Goal: Information Seeking & Learning: Learn about a topic

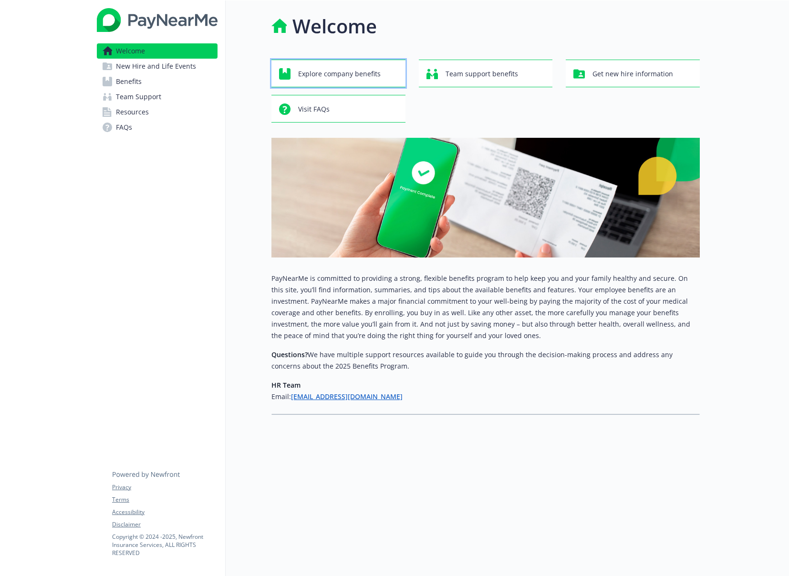
click at [362, 74] on span "Explore company benefits" at bounding box center [339, 74] width 83 height 18
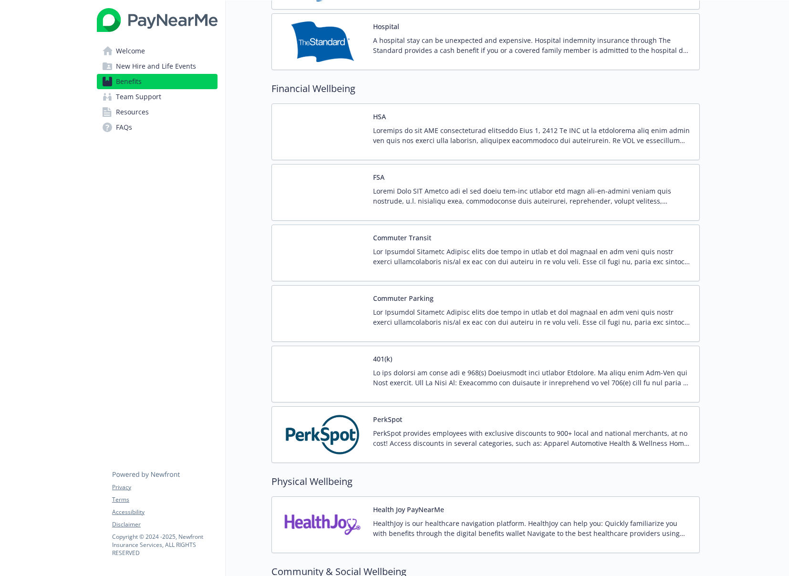
scroll to position [1359, 0]
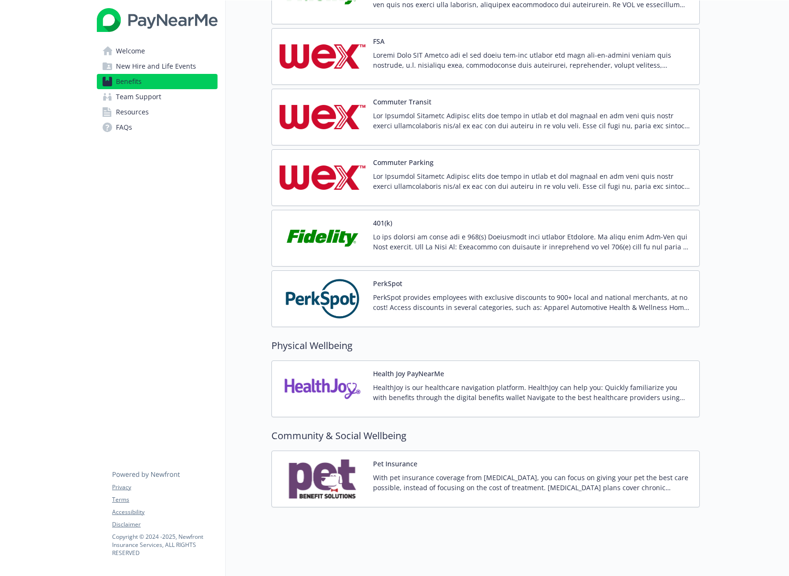
click at [338, 241] on img at bounding box center [323, 238] width 86 height 41
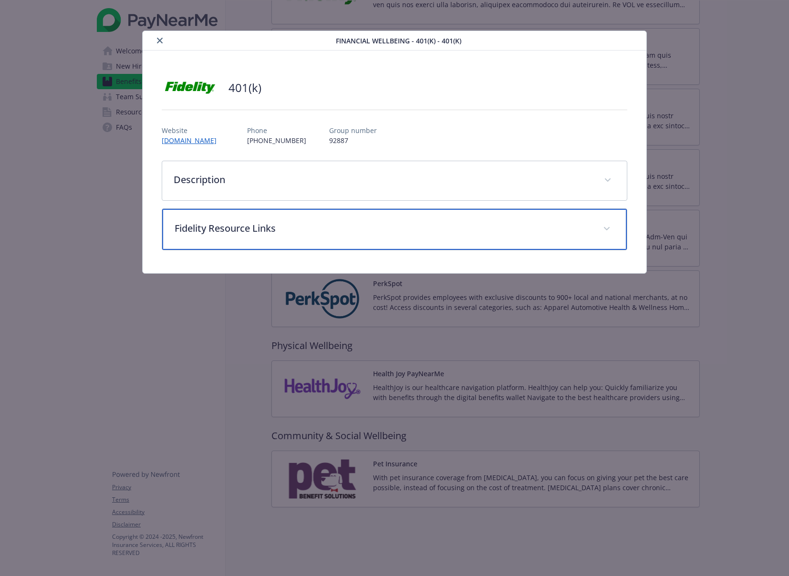
click at [213, 221] on p "Fidelity Resource Links" at bounding box center [383, 228] width 417 height 14
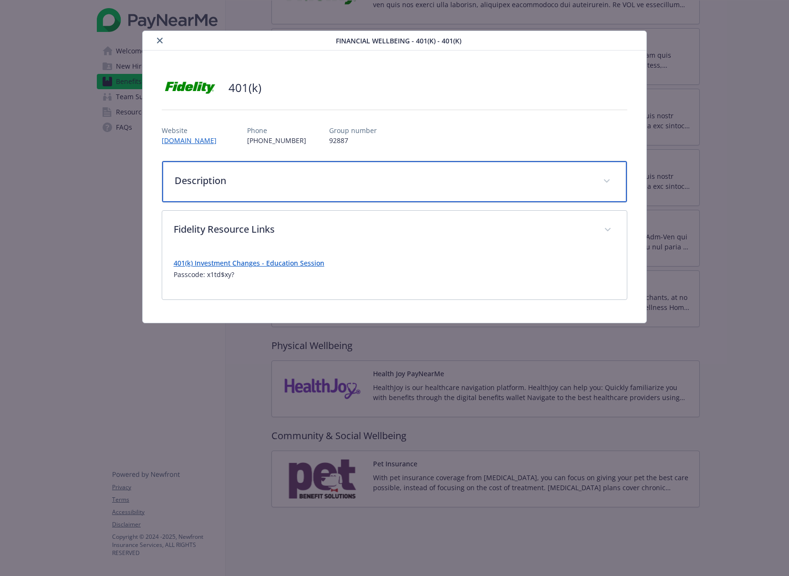
click at [202, 181] on p "Description" at bounding box center [383, 181] width 417 height 14
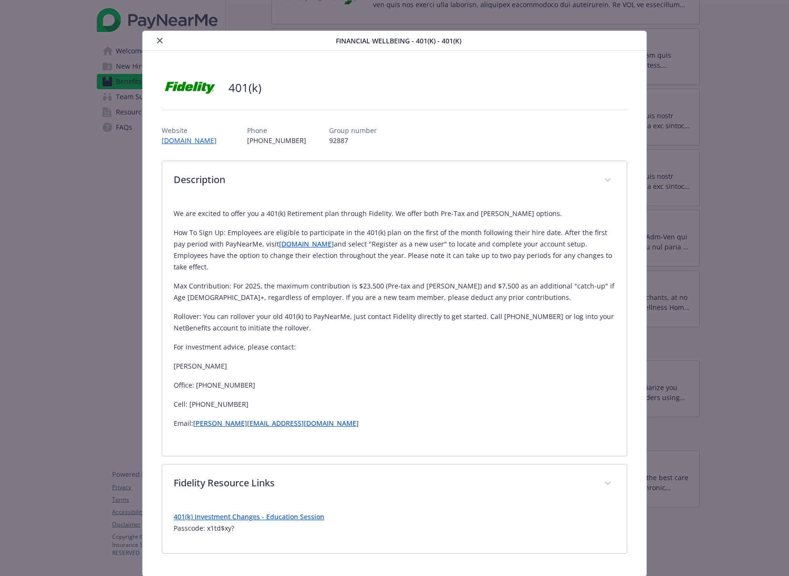
click at [280, 246] on link "[DOMAIN_NAME]" at bounding box center [306, 243] width 55 height 9
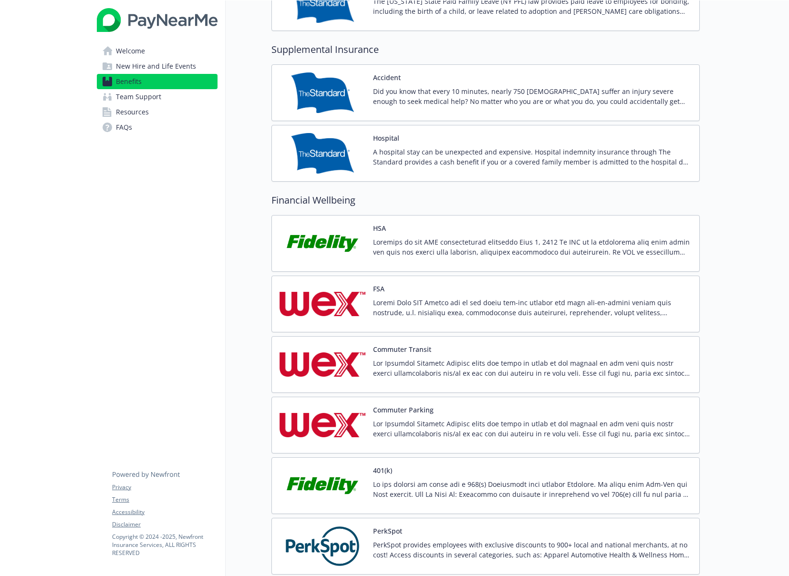
scroll to position [1032, 0]
